Goal: Information Seeking & Learning: Check status

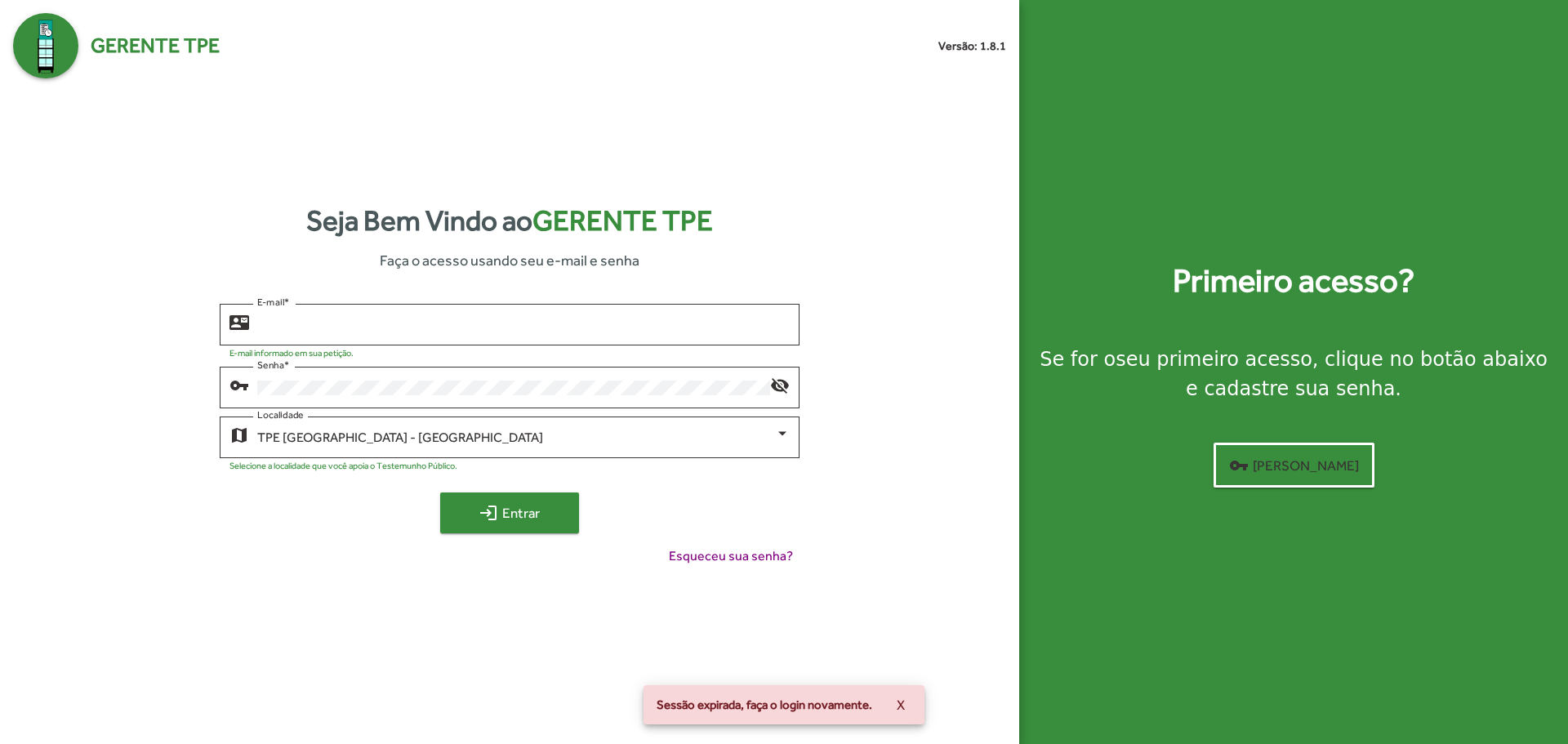
type input "**********"
click at [526, 526] on span "login Entrar" at bounding box center [509, 513] width 110 height 30
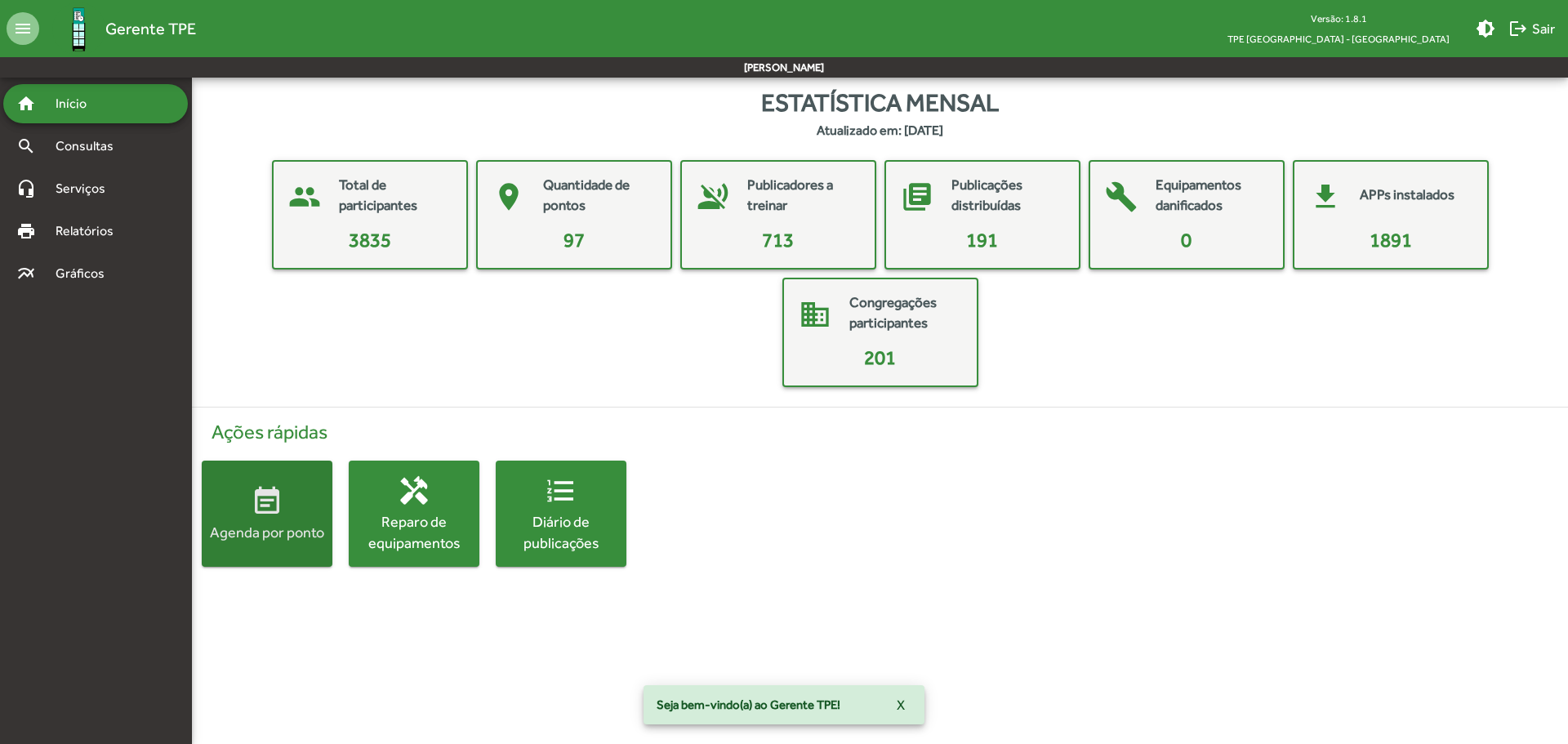
click at [289, 510] on span "event_note Agenda por ponto" at bounding box center [267, 514] width 131 height 57
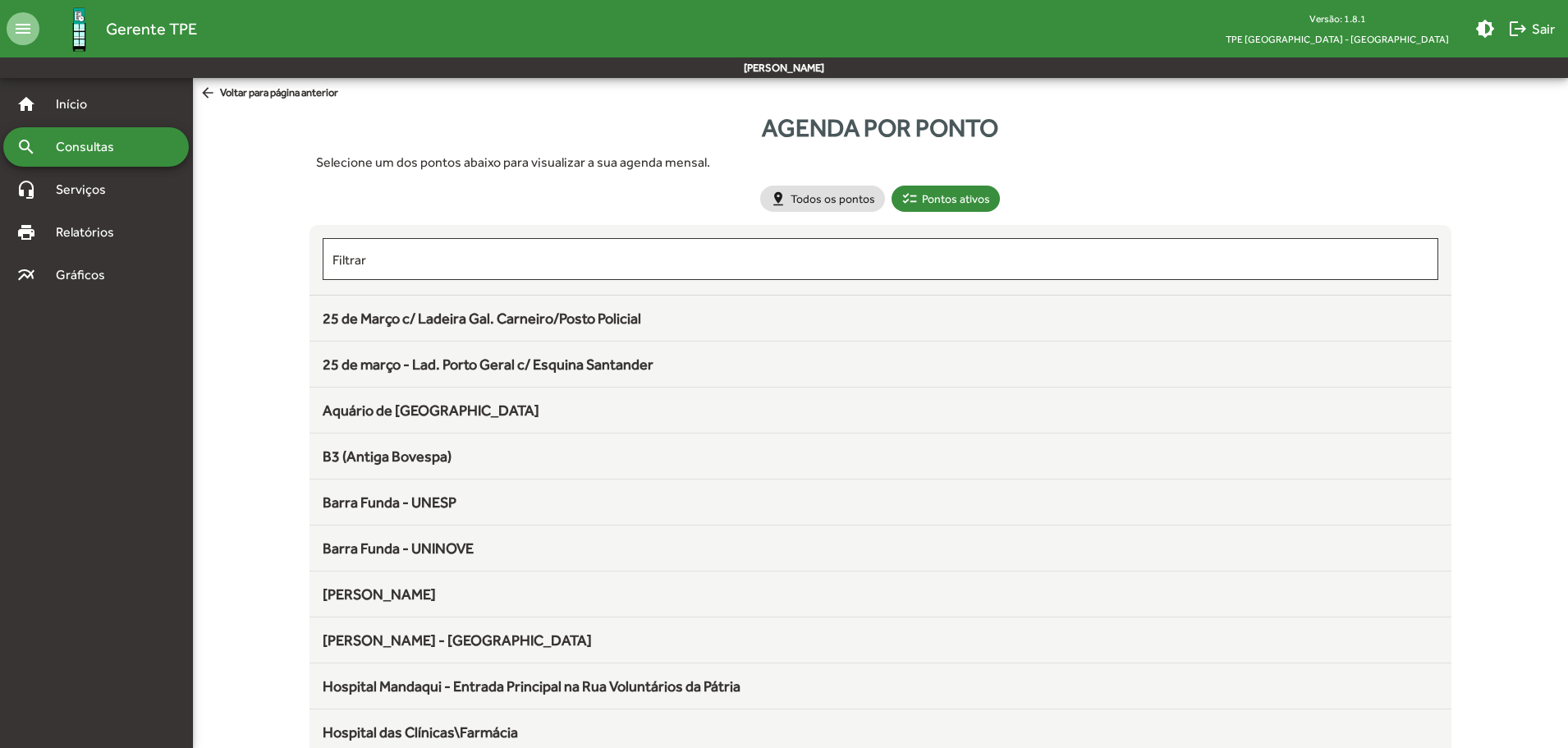
click at [460, 323] on span "25 de Março c/ Ladeira Gal. Carneiro/Posto Policial" at bounding box center [482, 318] width 319 height 18
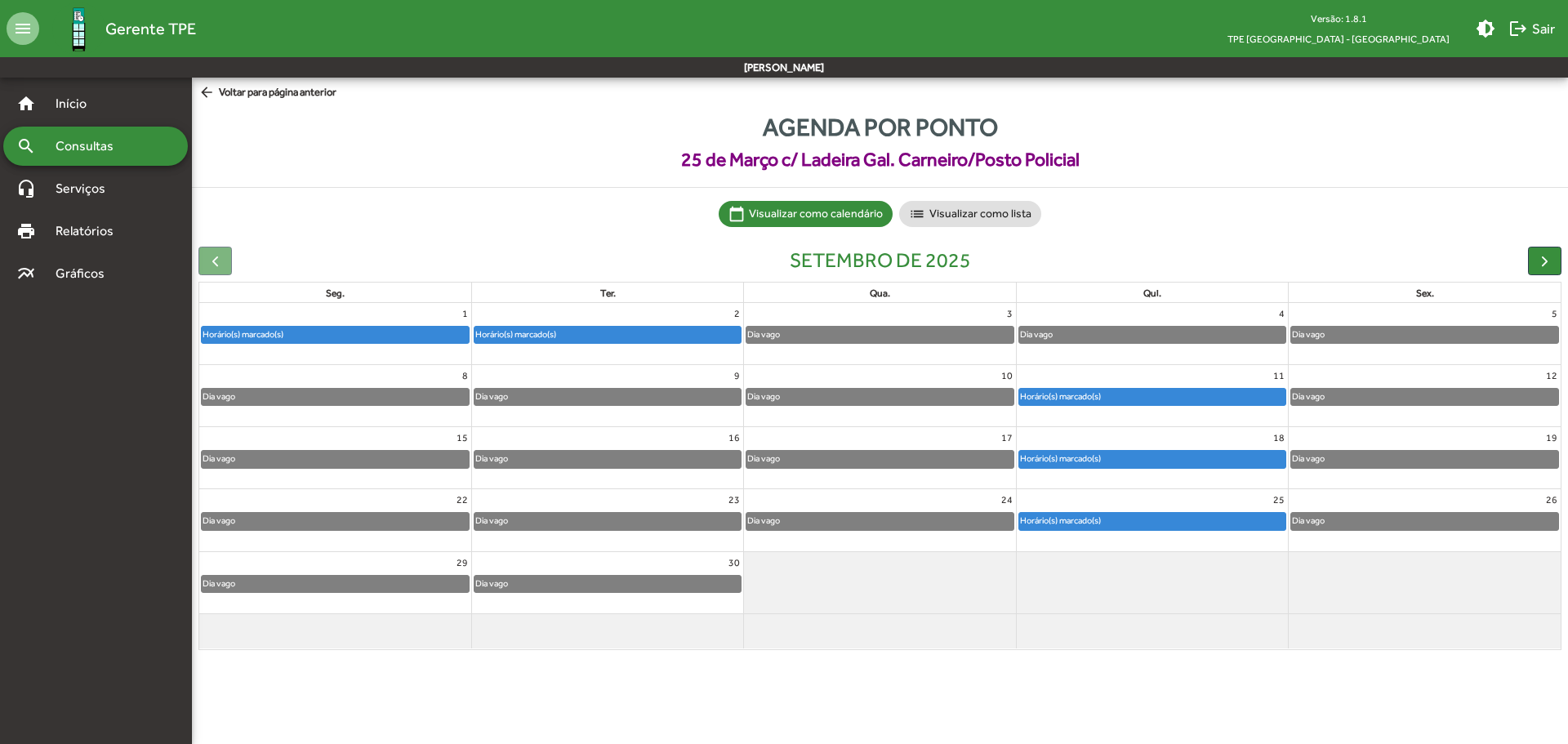
click at [47, 135] on div "search Consultas" at bounding box center [96, 146] width 184 height 40
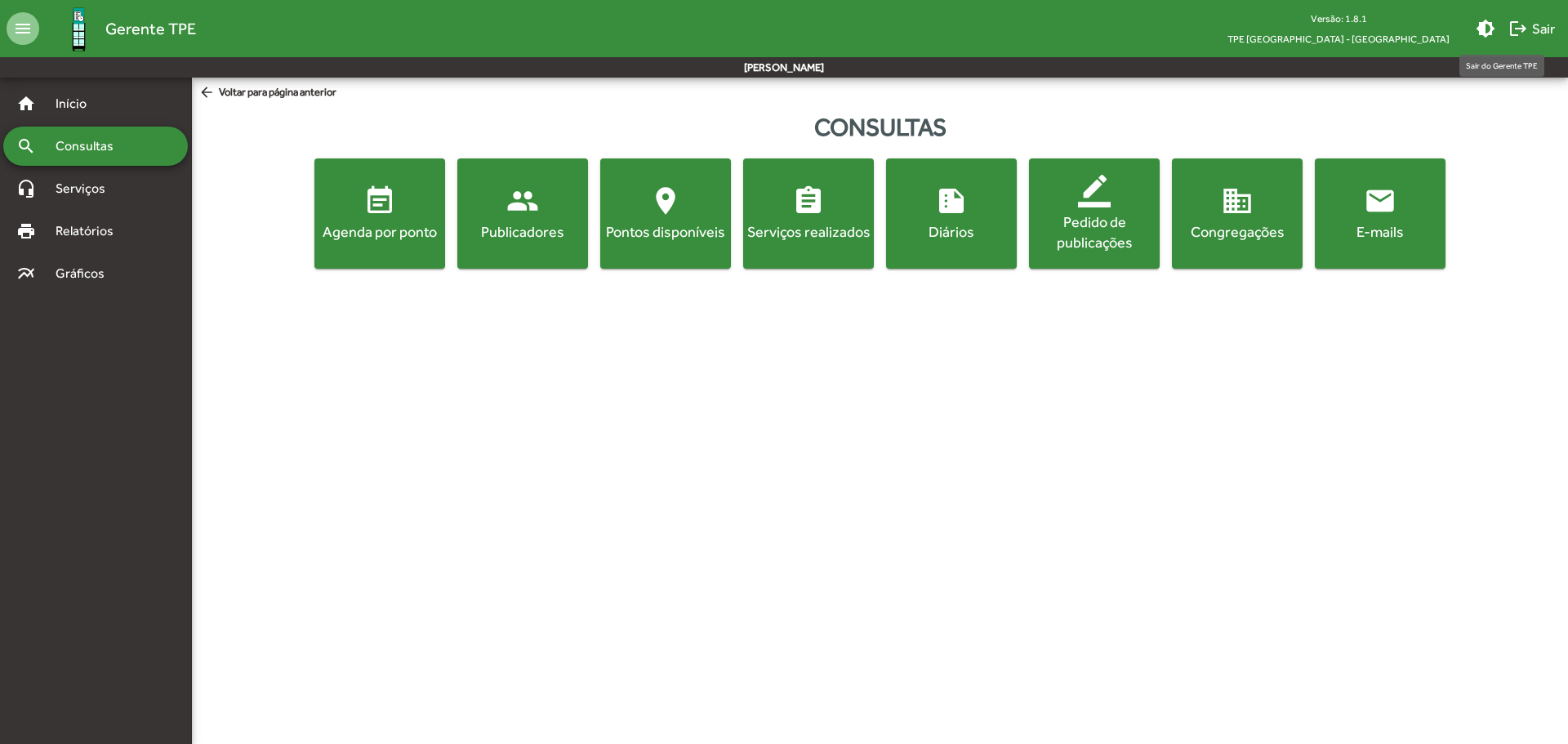
click at [1547, 25] on span "logout Sair" at bounding box center [1531, 29] width 47 height 30
